Goal: Share content

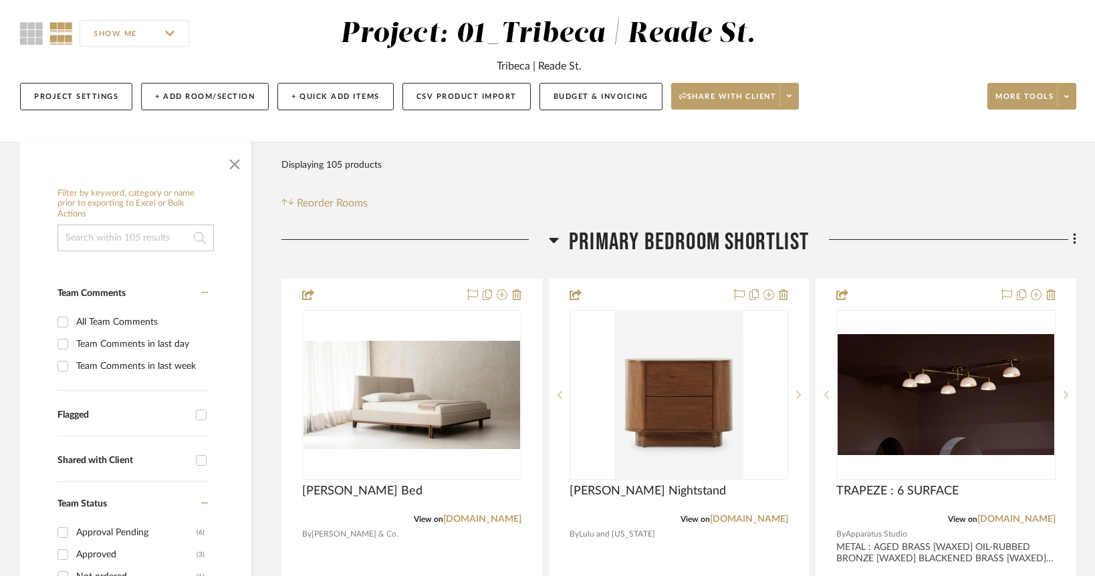
scroll to position [110, 0]
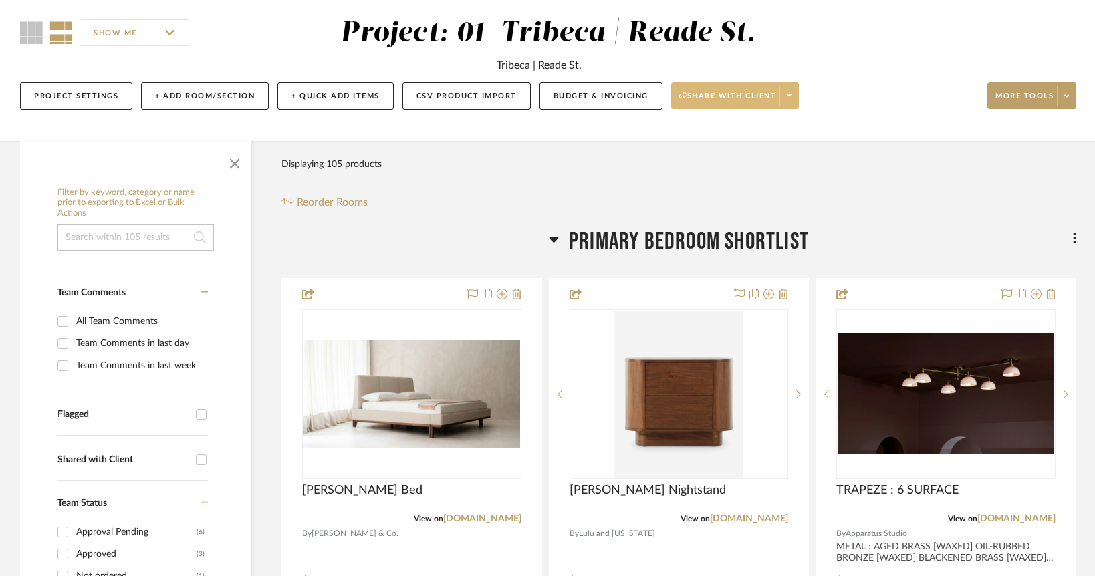
click at [688, 96] on span "Share with client" at bounding box center [728, 101] width 98 height 20
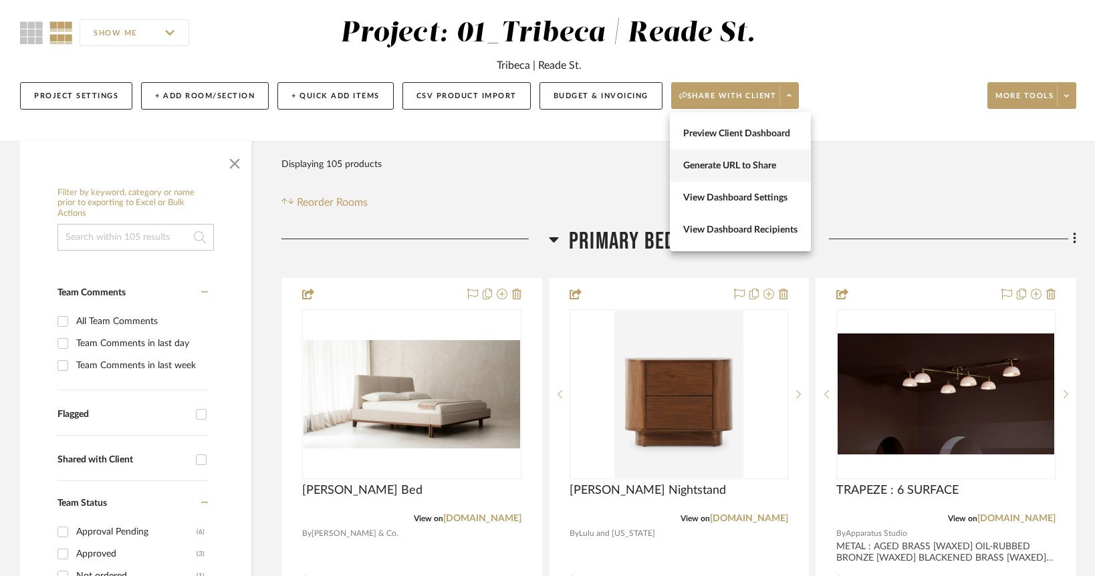
click at [723, 166] on span "Generate URL to Share" at bounding box center [740, 165] width 114 height 11
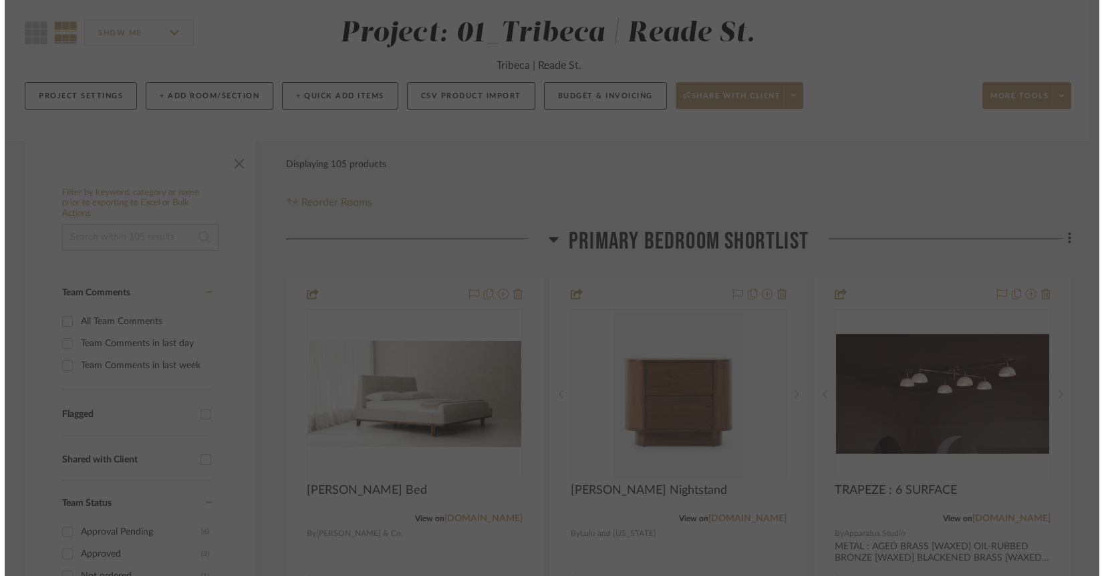
scroll to position [0, 0]
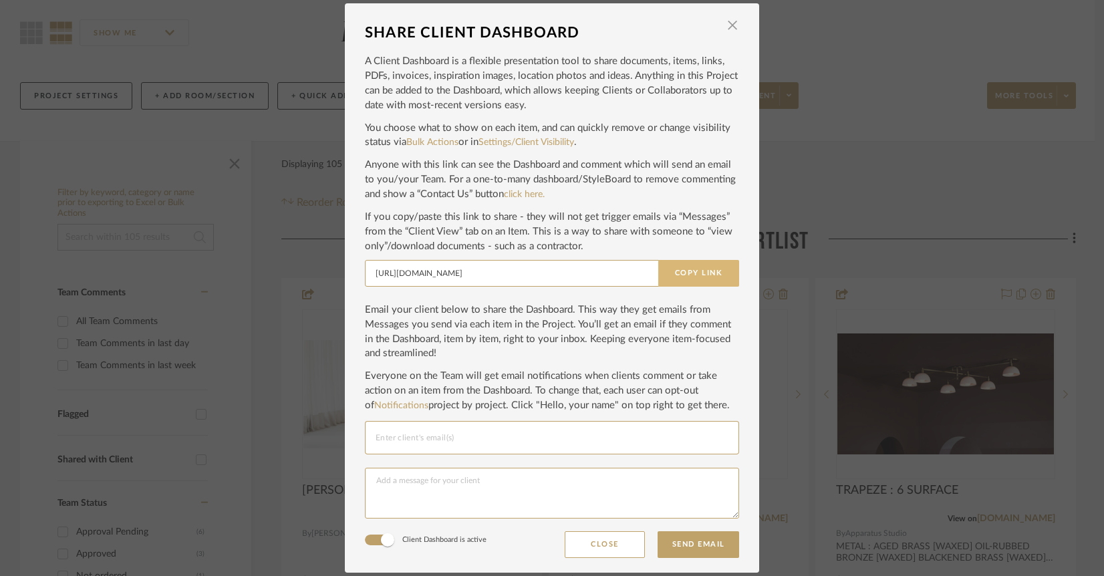
click at [686, 271] on button "Copy Link" at bounding box center [698, 273] width 81 height 27
click at [734, 28] on span "button" at bounding box center [732, 25] width 27 height 27
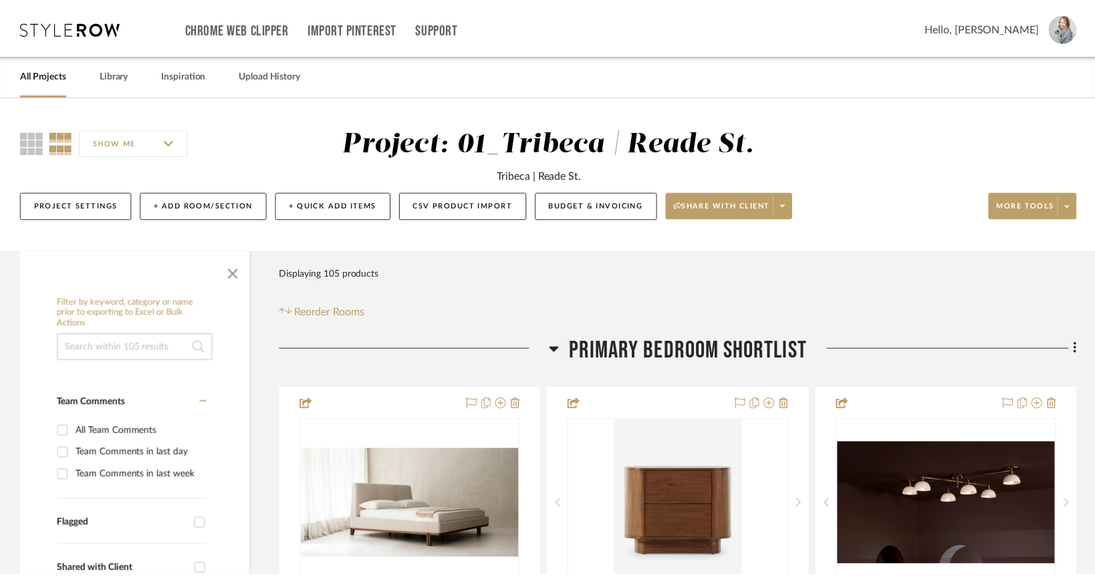
scroll to position [110, 0]
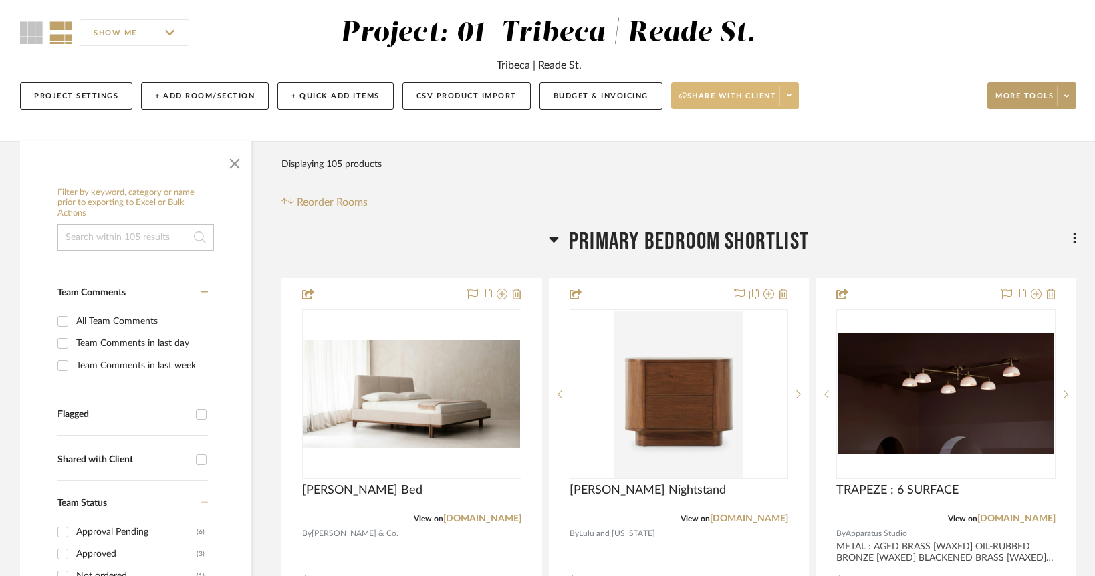
click at [729, 96] on span "Share with client" at bounding box center [728, 101] width 98 height 20
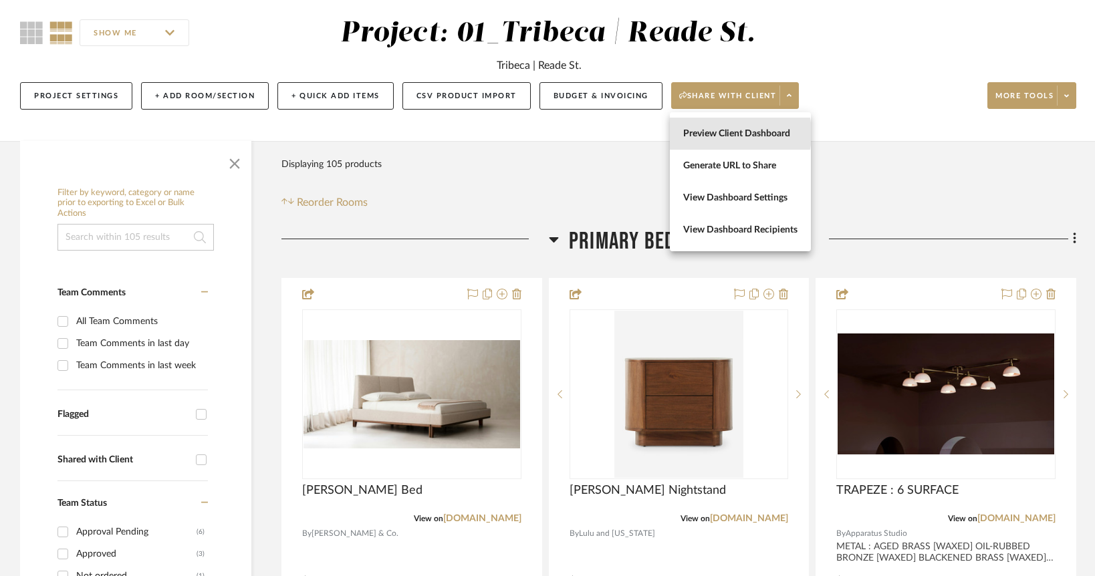
drag, startPoint x: 711, startPoint y: 134, endPoint x: 698, endPoint y: 153, distance: 22.8
click at [711, 134] on span "Preview Client Dashboard" at bounding box center [740, 133] width 114 height 11
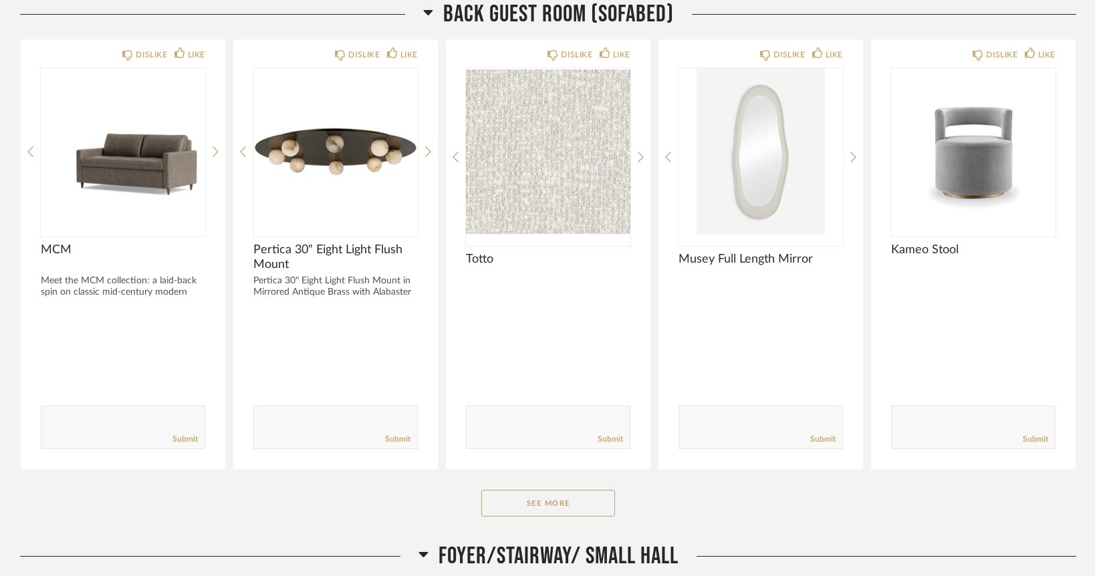
scroll to position [2426, 0]
